Goal: Information Seeking & Learning: Learn about a topic

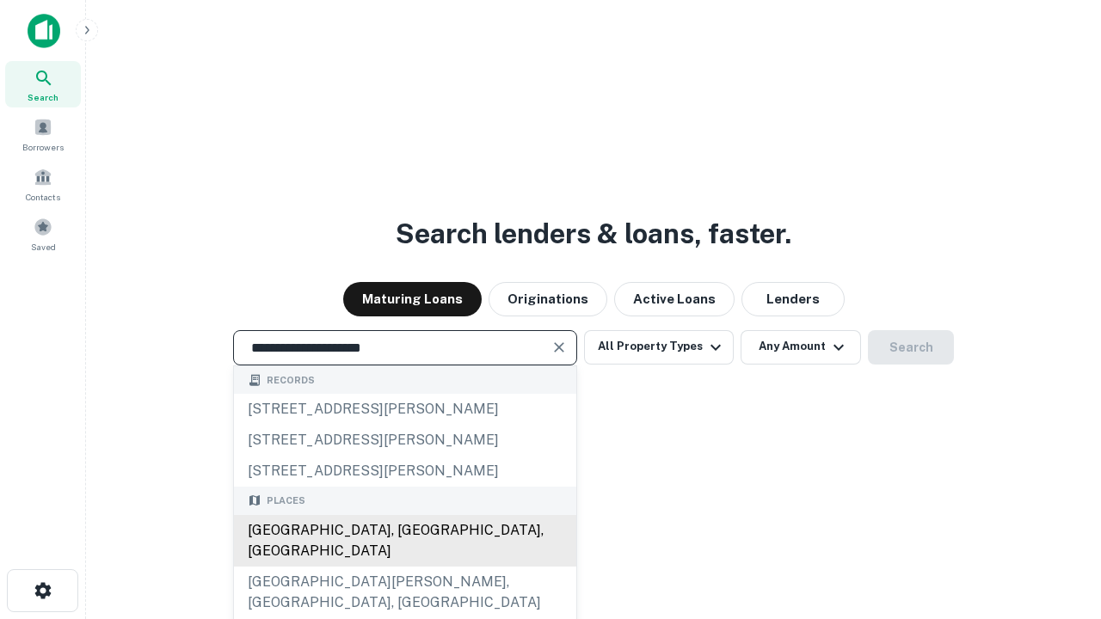
click at [404, 567] on div "Santa Monica, CA, USA" at bounding box center [405, 541] width 342 height 52
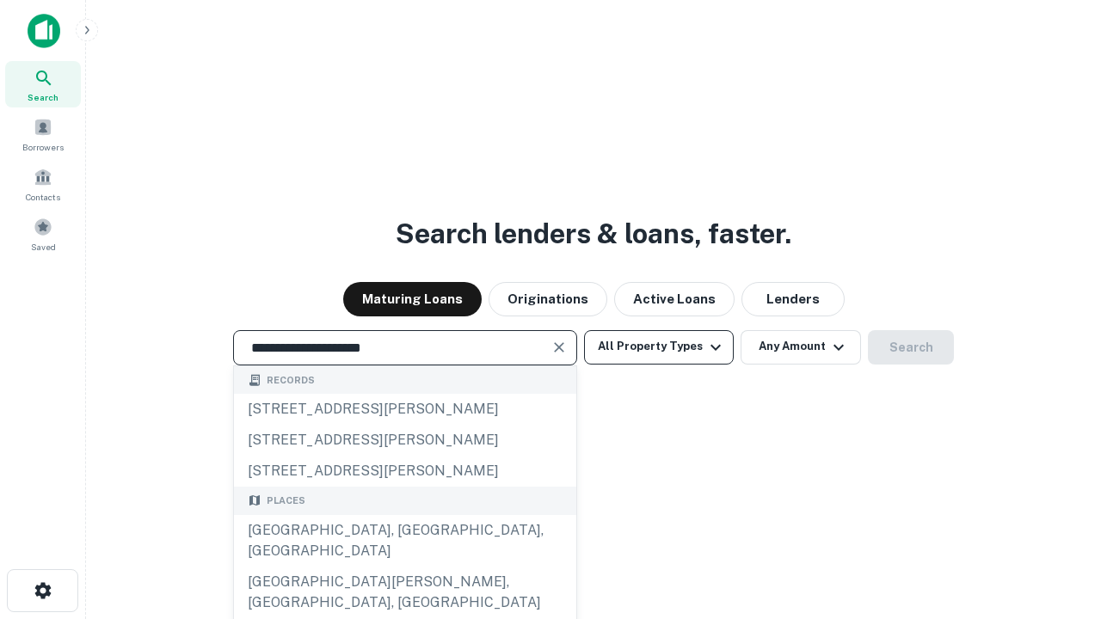
type input "**********"
click at [659, 347] on button "All Property Types" at bounding box center [659, 347] width 150 height 34
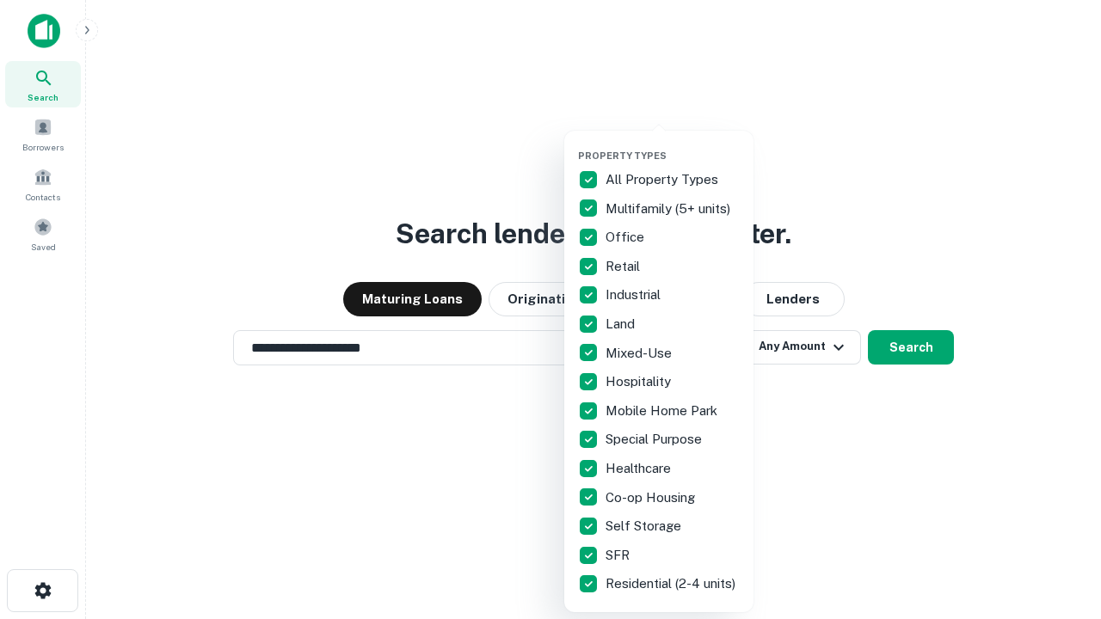
click at [672, 144] on button "button" at bounding box center [672, 144] width 189 height 1
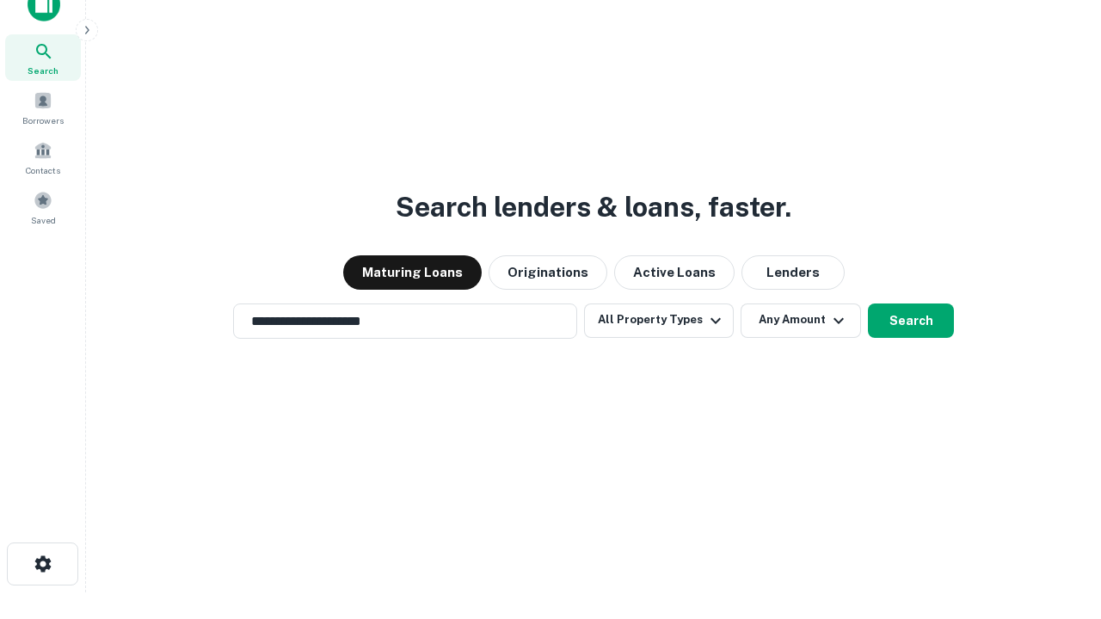
scroll to position [10, 207]
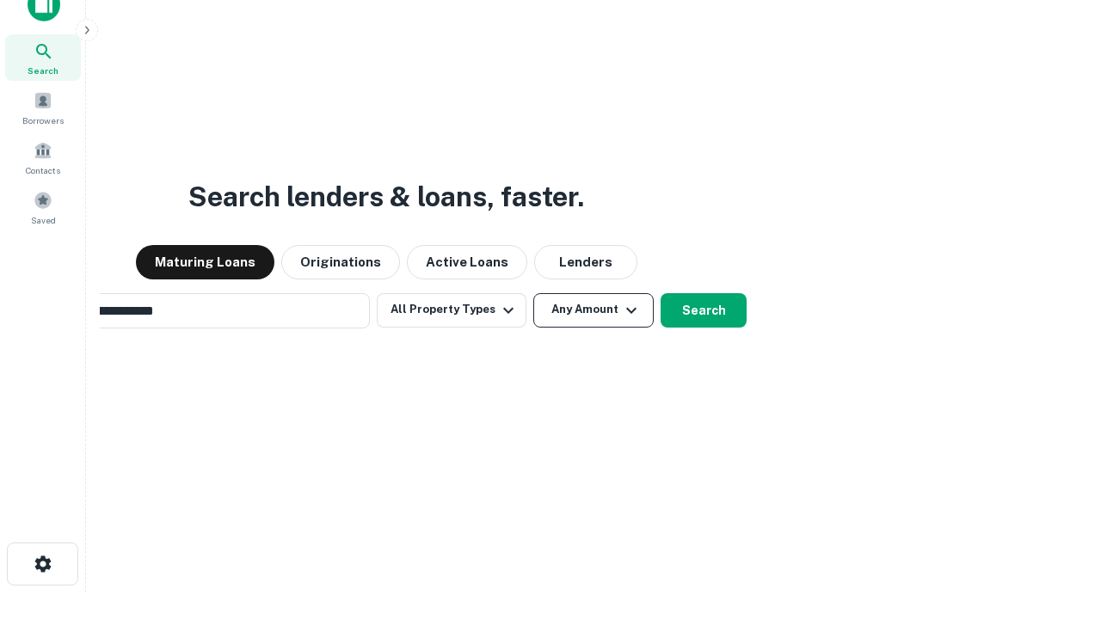
click at [533, 293] on button "Any Amount" at bounding box center [593, 310] width 120 height 34
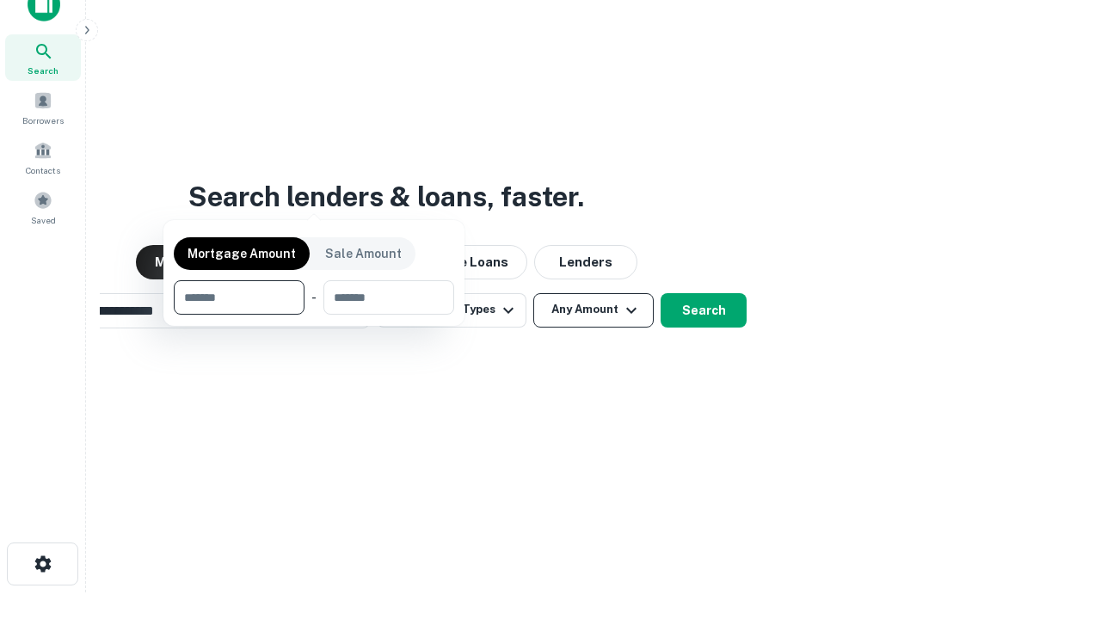
scroll to position [28, 0]
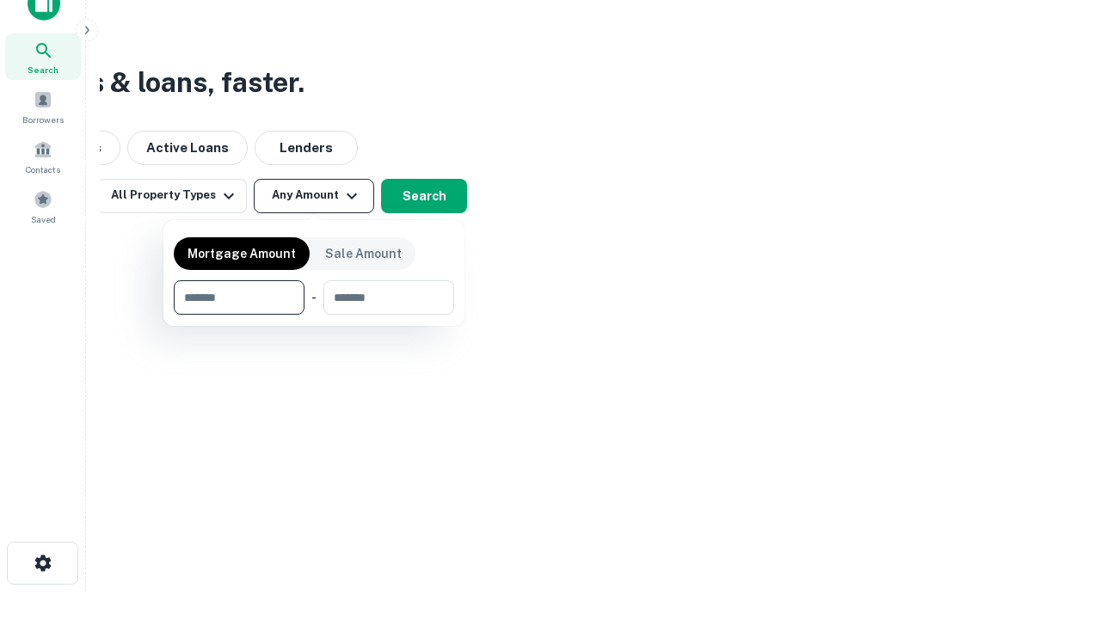
type input "*******"
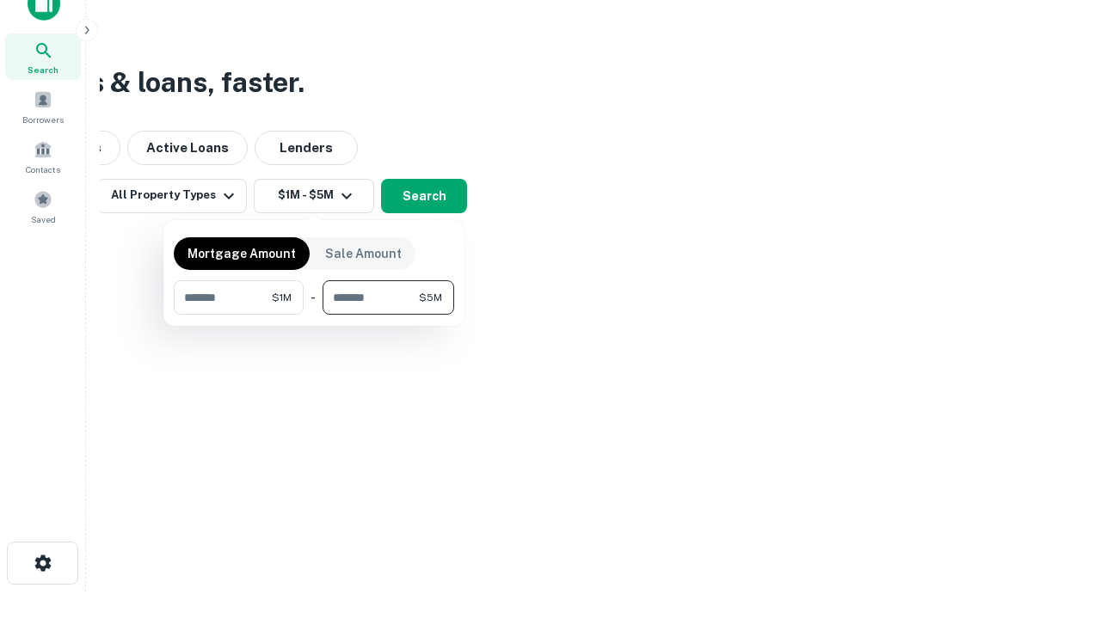
type input "*******"
click at [314, 315] on button "button" at bounding box center [314, 315] width 280 height 1
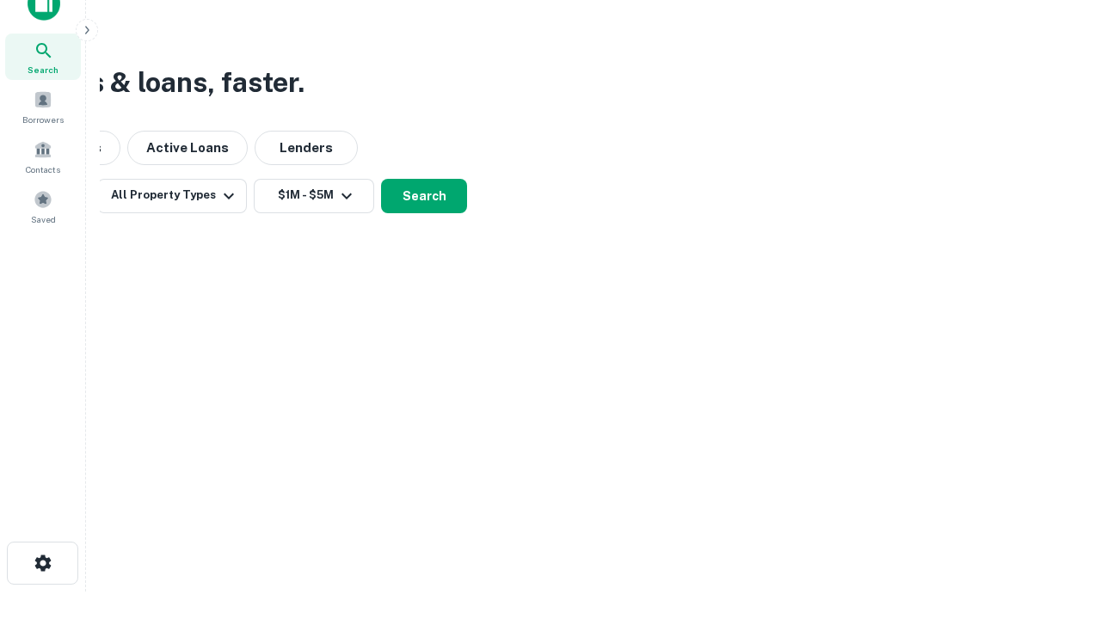
scroll to position [10, 317]
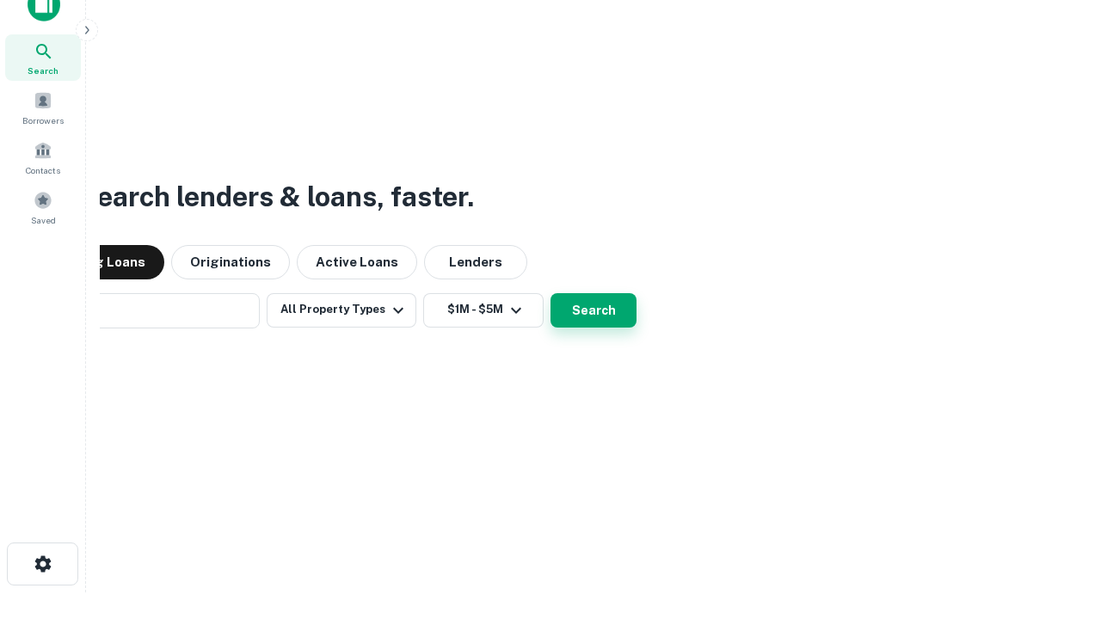
click at [550, 293] on button "Search" at bounding box center [593, 310] width 86 height 34
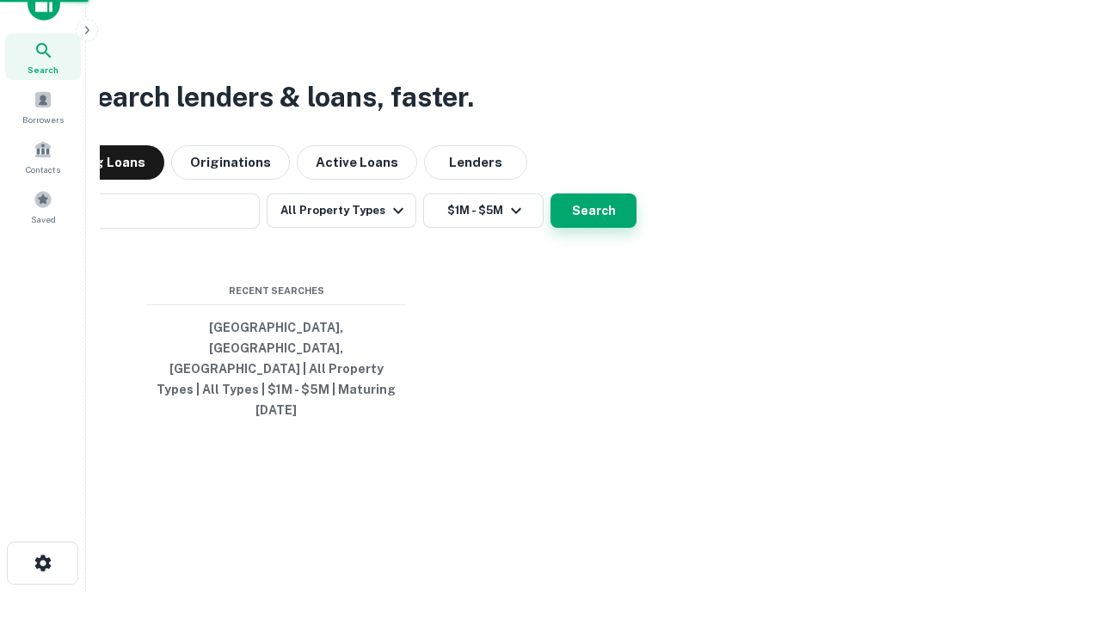
scroll to position [46, 487]
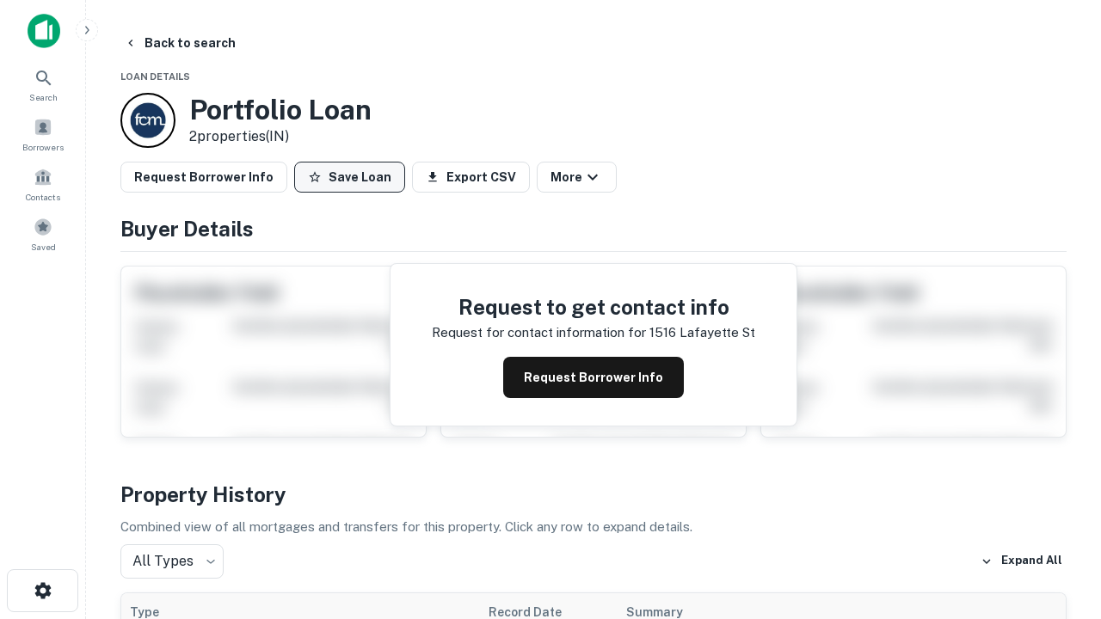
click at [349, 177] on button "Save Loan" at bounding box center [349, 177] width 111 height 31
click at [353, 177] on button "Save Loan" at bounding box center [349, 177] width 111 height 31
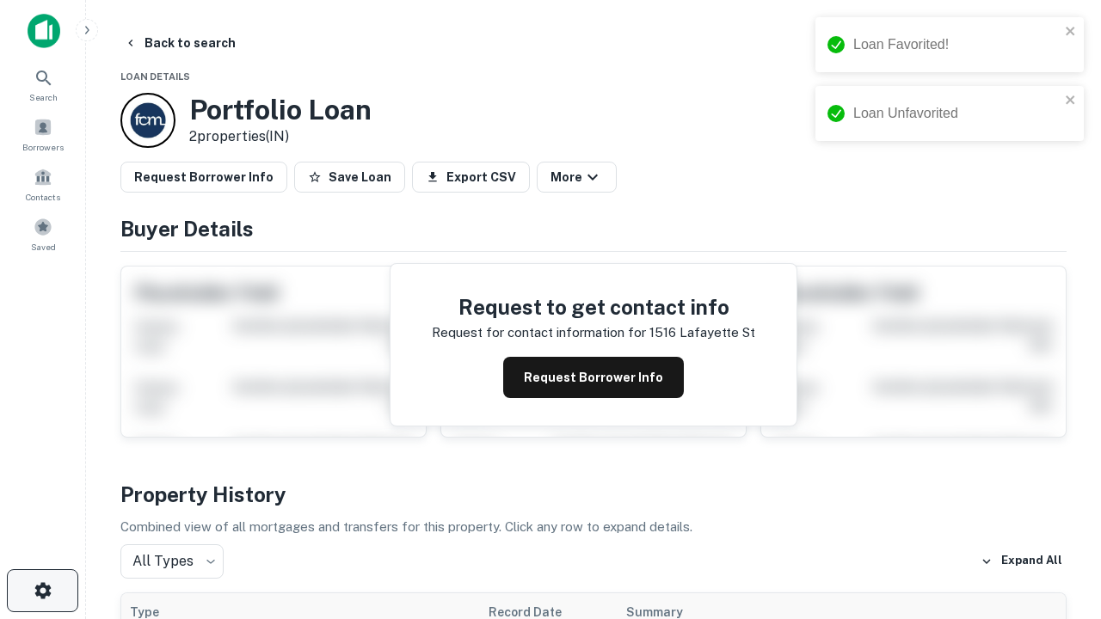
click at [42, 591] on icon "button" at bounding box center [43, 590] width 21 height 21
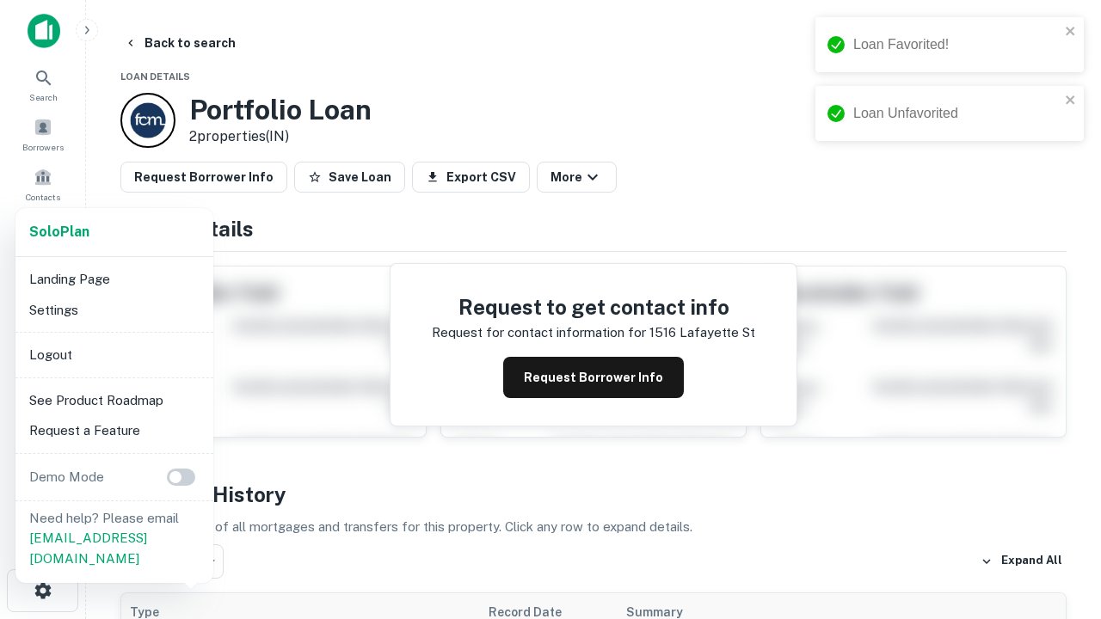
click at [114, 354] on li "Logout" at bounding box center [114, 355] width 184 height 31
